Goal: Information Seeking & Learning: Learn about a topic

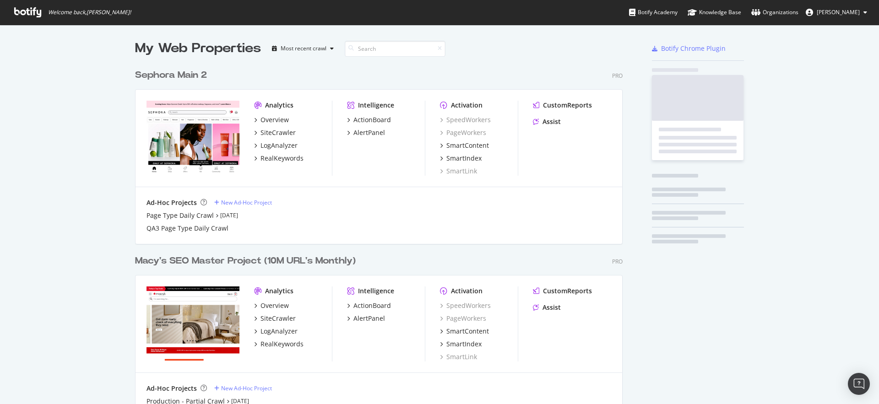
scroll to position [401, 495]
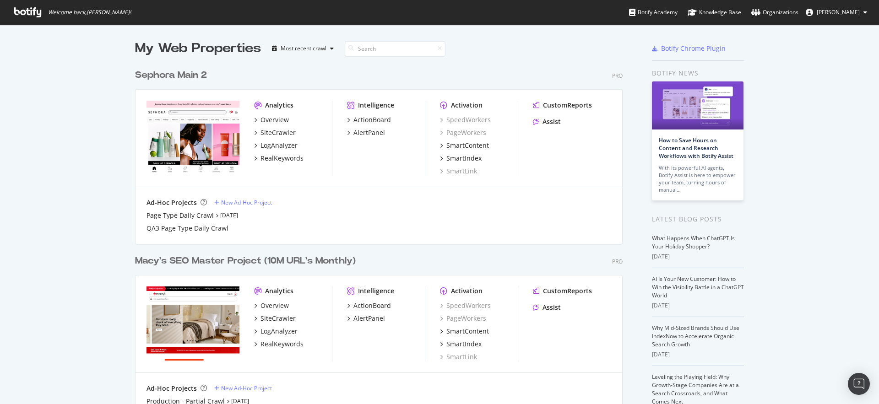
click at [184, 76] on div "Sephora Main 2" at bounding box center [171, 75] width 72 height 13
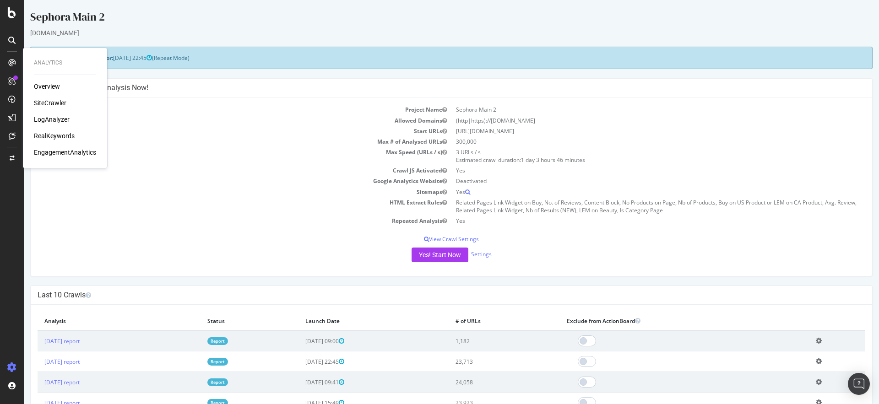
click at [54, 103] on div "SiteCrawler" at bounding box center [50, 102] width 32 height 9
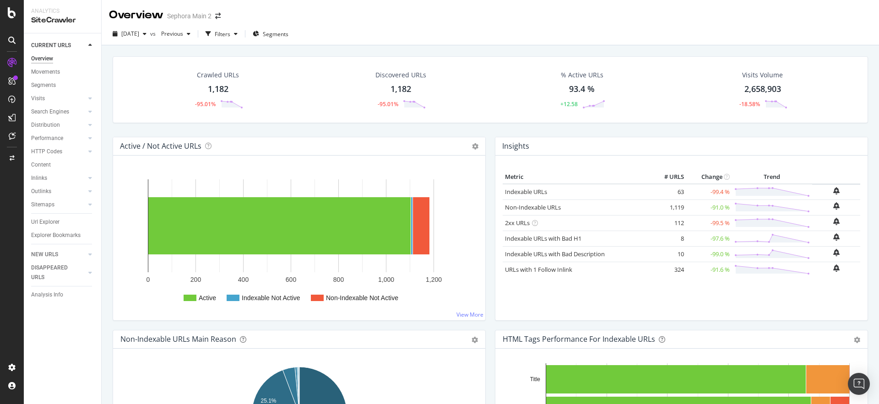
click at [222, 89] on div "1,182" at bounding box center [218, 89] width 21 height 12
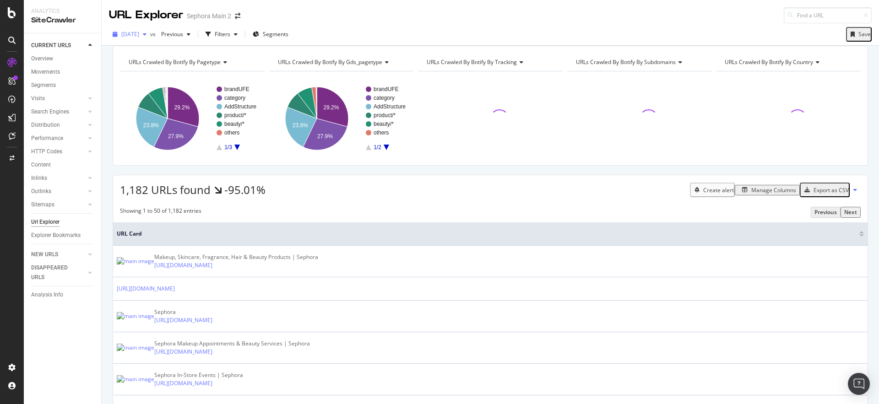
click at [146, 36] on icon "button" at bounding box center [145, 34] width 4 height 5
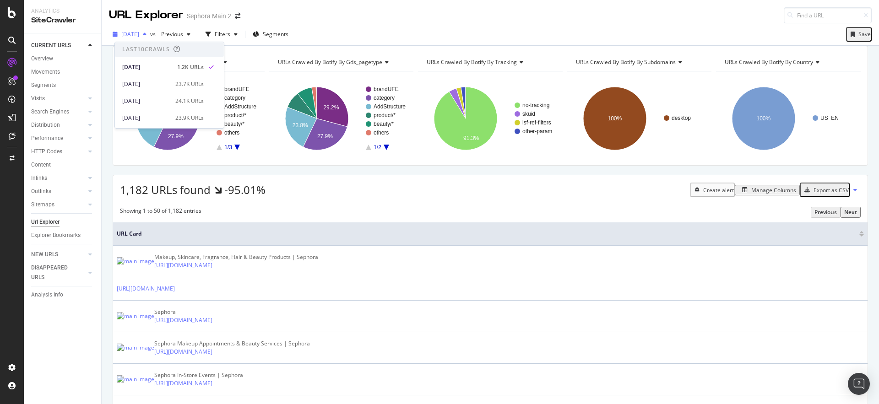
click at [150, 35] on div "button" at bounding box center [144, 34] width 11 height 5
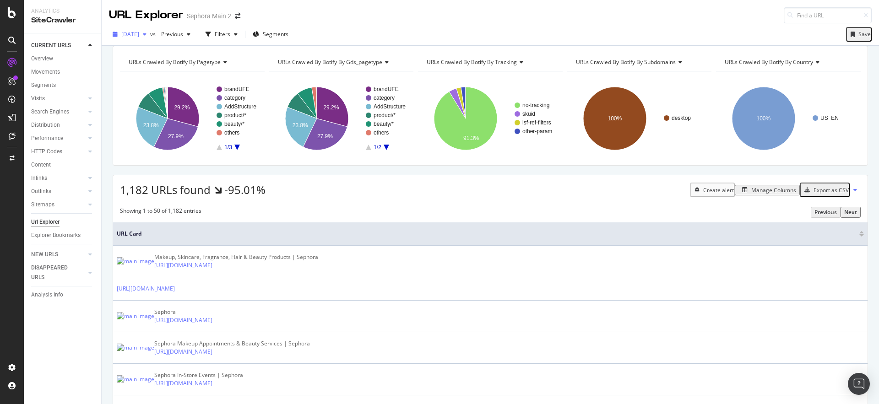
click at [150, 37] on div "button" at bounding box center [144, 34] width 11 height 5
click at [253, 58] on div "URLs Crawled By Botify By pagetype Chart (by Value) Table Expand Export as CSV …" at bounding box center [490, 106] width 755 height 120
click at [230, 32] on div "Filters" at bounding box center [223, 34] width 16 height 8
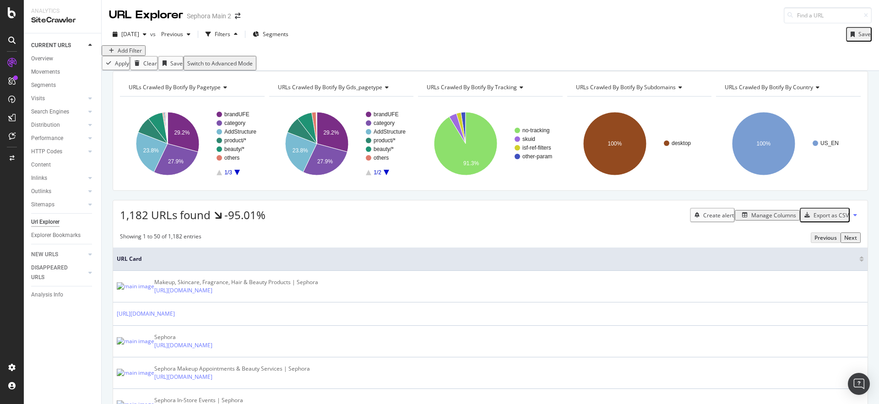
click at [135, 54] on div "Add Filter" at bounding box center [123, 51] width 37 height 8
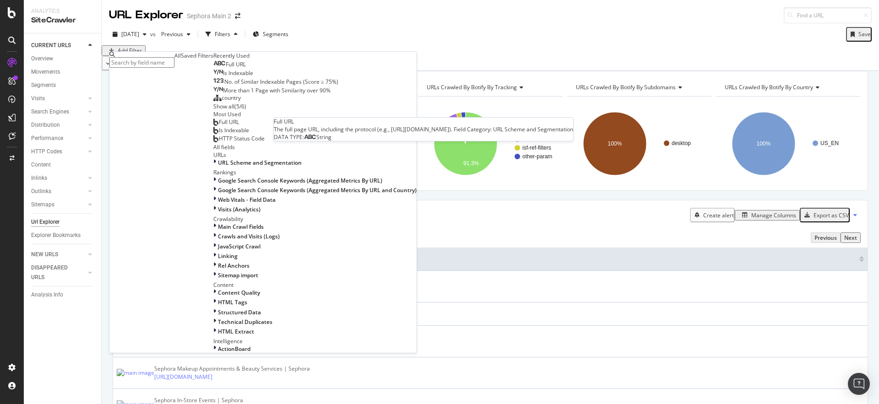
click at [226, 68] on span "Full URL" at bounding box center [236, 64] width 20 height 8
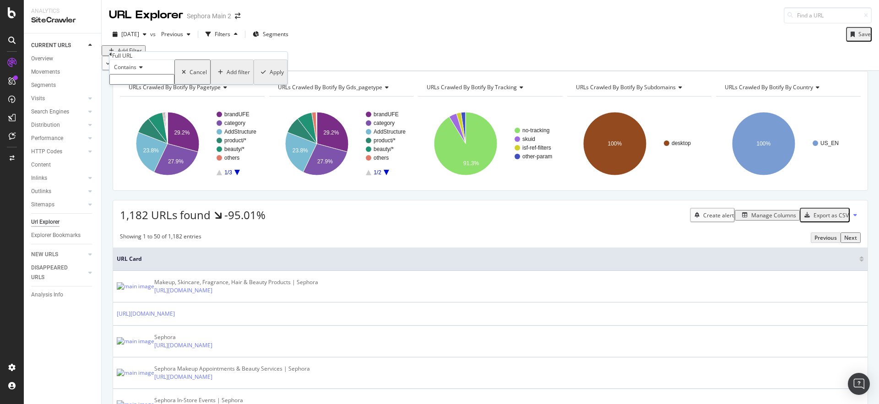
click at [148, 85] on input "text" at bounding box center [141, 79] width 65 height 11
type input "concern"
click at [270, 79] on div "Apply" at bounding box center [277, 75] width 14 height 8
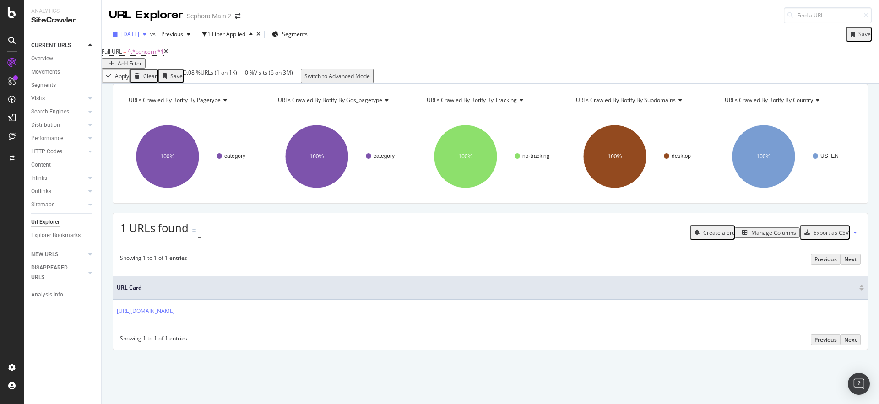
click at [150, 38] on div "[DATE]" at bounding box center [129, 34] width 41 height 14
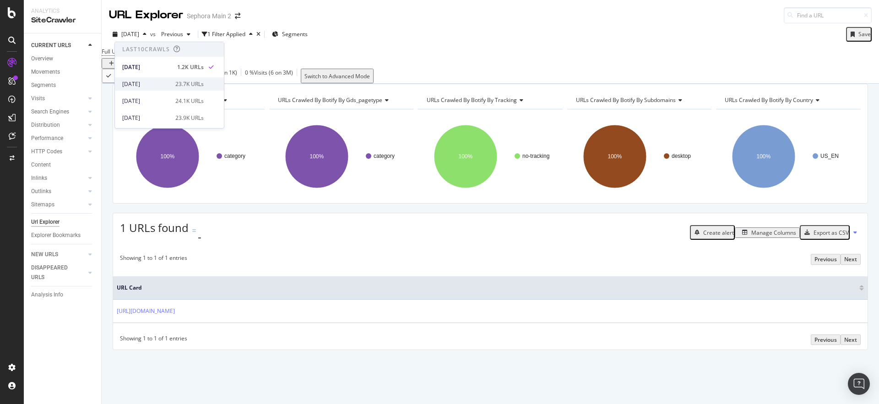
click at [165, 86] on div "[DATE]" at bounding box center [146, 84] width 48 height 8
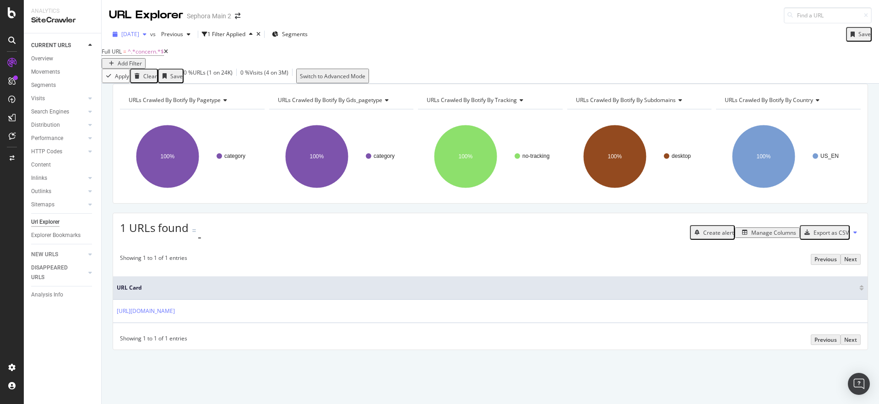
click at [139, 30] on span "[DATE]" at bounding box center [130, 34] width 18 height 8
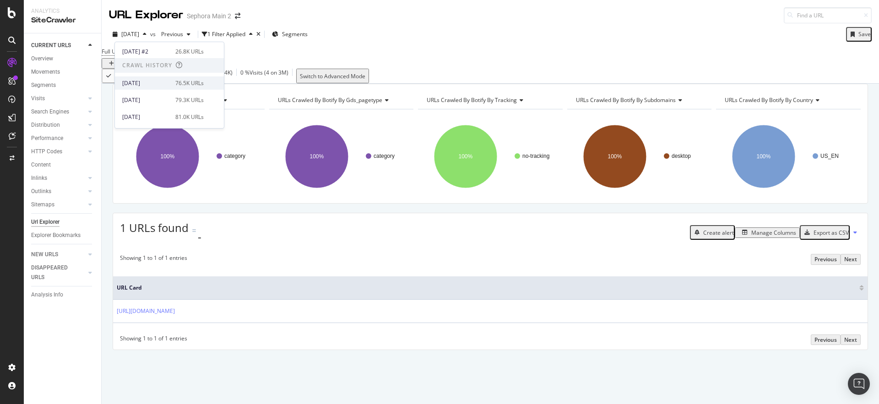
scroll to position [171, 0]
click at [163, 80] on div "[DATE]" at bounding box center [146, 80] width 48 height 8
